Goal: Information Seeking & Learning: Learn about a topic

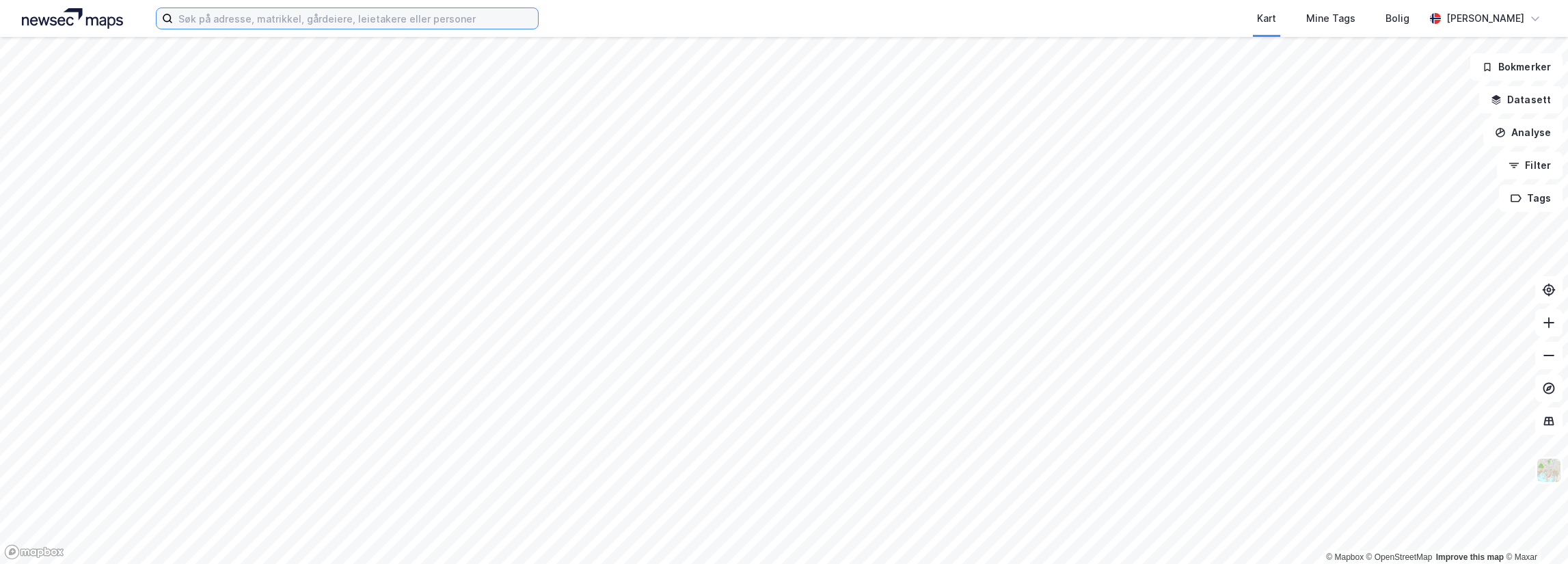
click at [309, 25] on input at bounding box center [355, 18] width 365 height 20
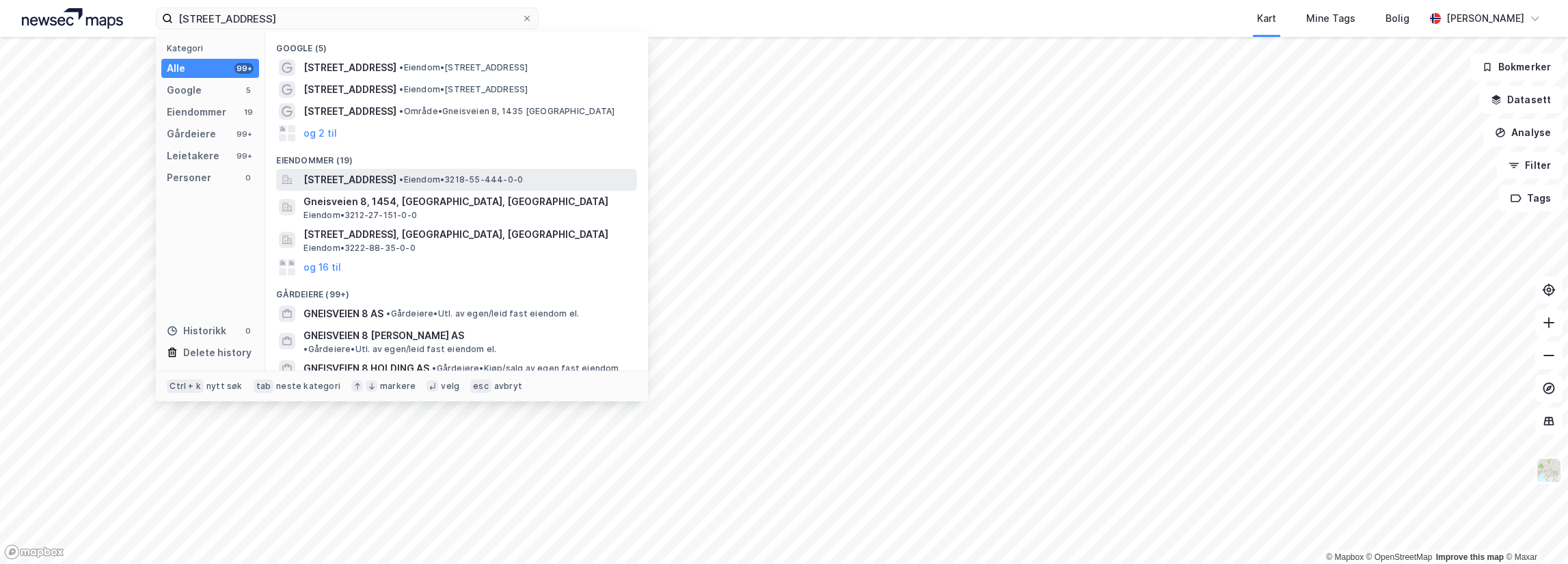
click at [375, 179] on span "[STREET_ADDRESS]" at bounding box center [350, 180] width 93 height 16
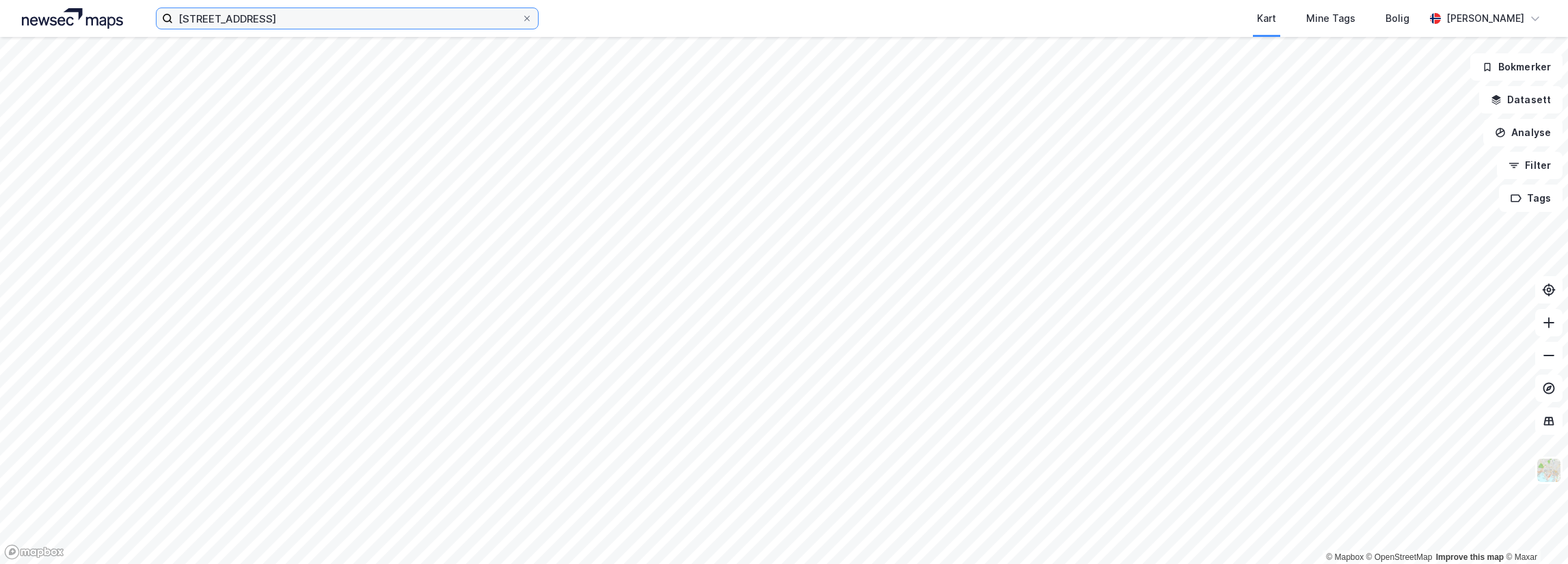
click at [304, 28] on input "[STREET_ADDRESS]" at bounding box center [347, 18] width 349 height 20
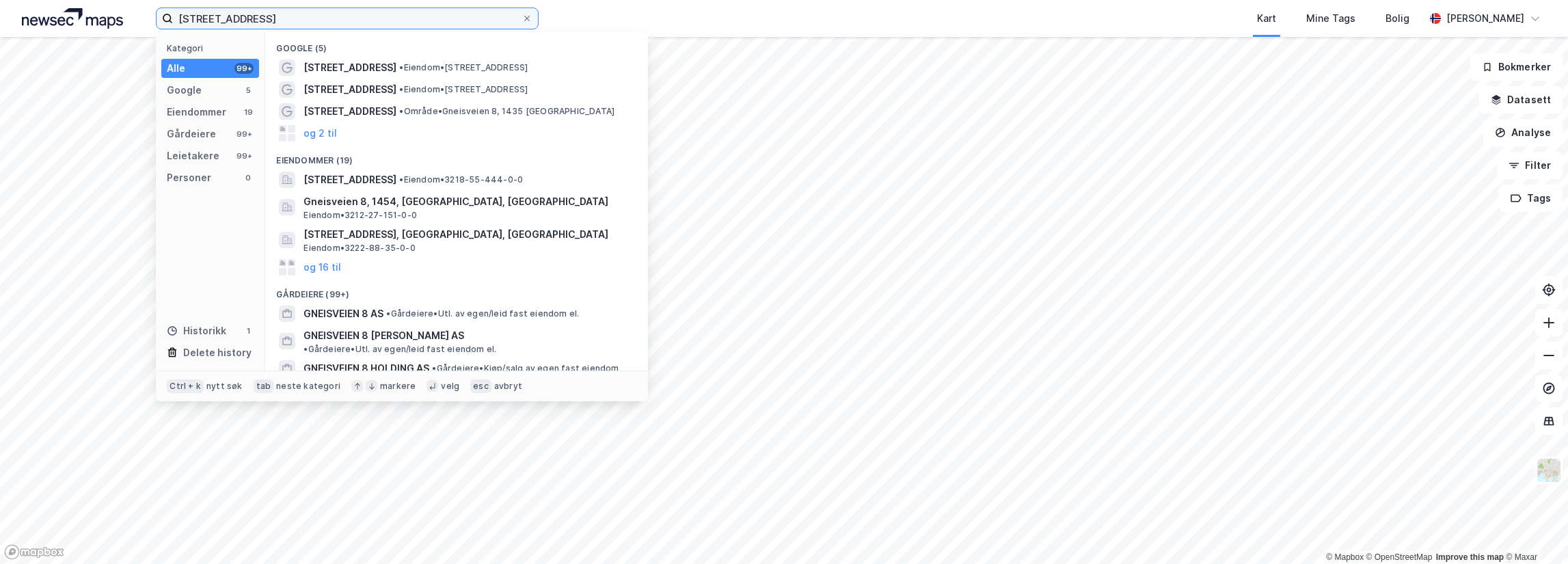
click at [284, 17] on input "[STREET_ADDRESS]" at bounding box center [347, 18] width 349 height 20
paste input "G"
type input "[STREET_ADDRESS]"
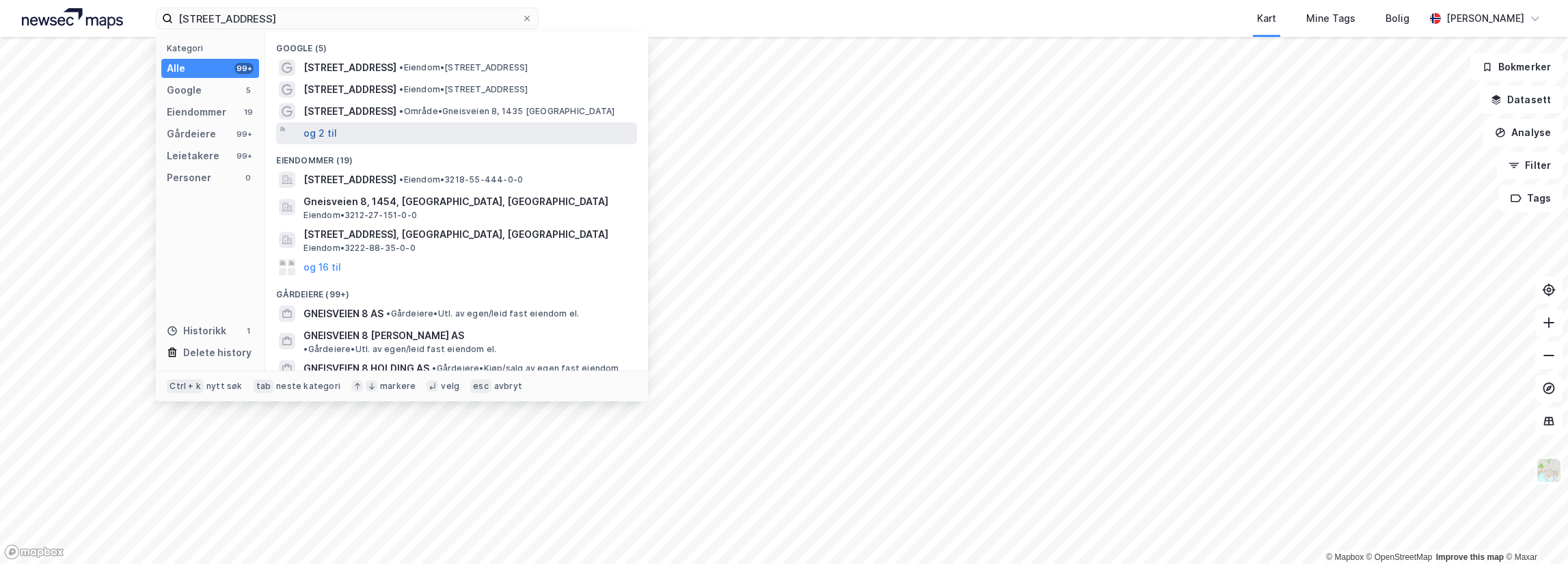
click at [316, 132] on button "og 2 til" at bounding box center [320, 134] width 34 height 16
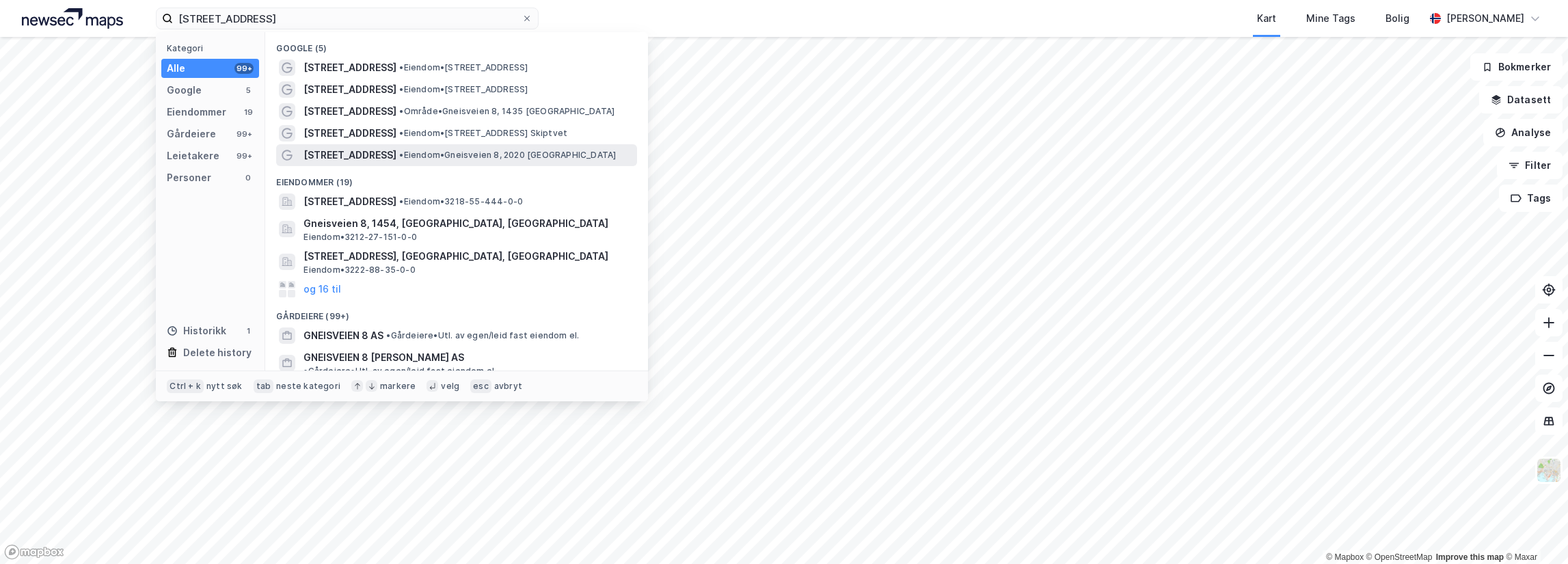
click at [399, 152] on span "•" at bounding box center [401, 155] width 4 height 10
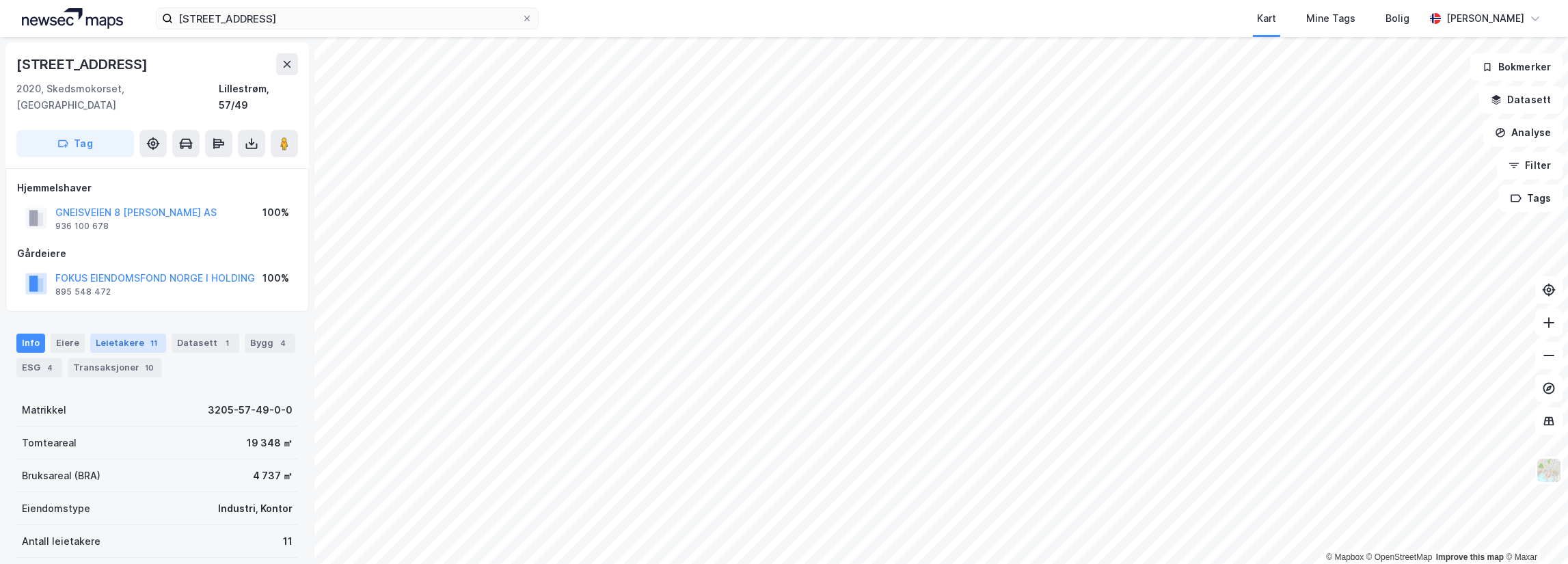
click at [108, 334] on div "Leietakere 11" at bounding box center [127, 344] width 76 height 20
